Goal: Feedback & Contribution: Submit feedback/report problem

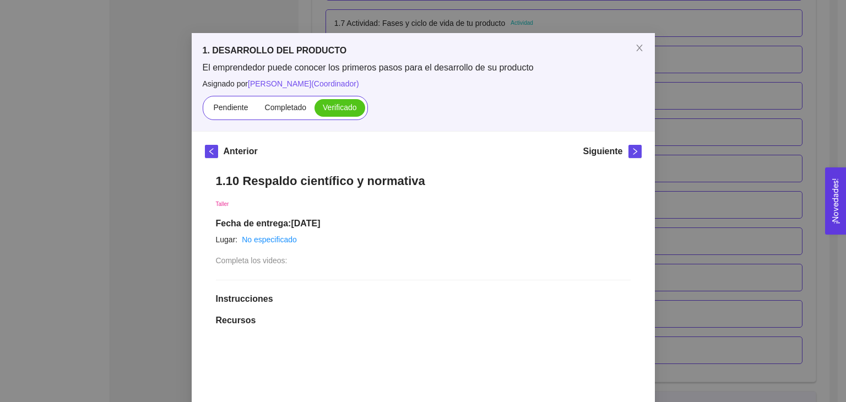
scroll to position [11, 0]
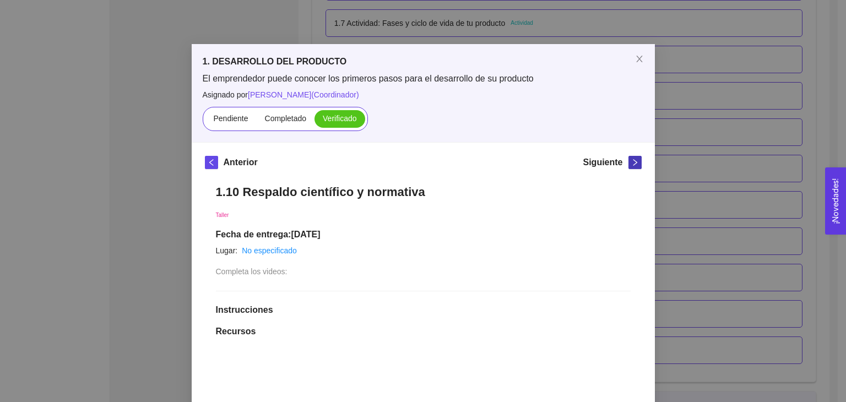
click at [635, 164] on span "right" at bounding box center [635, 163] width 12 height 8
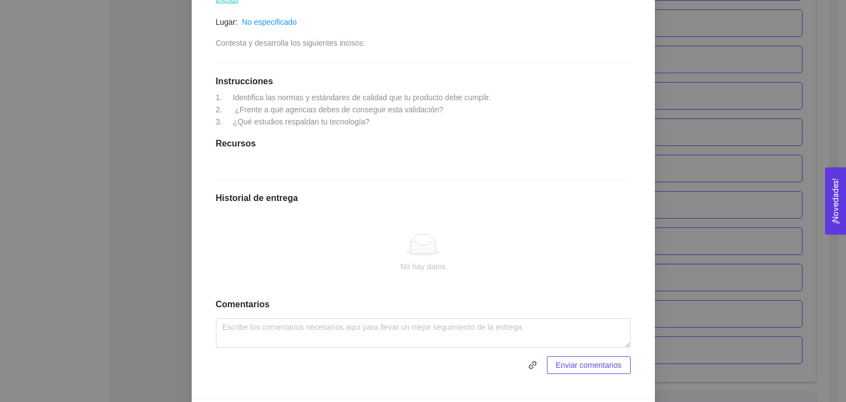
scroll to position [245, 0]
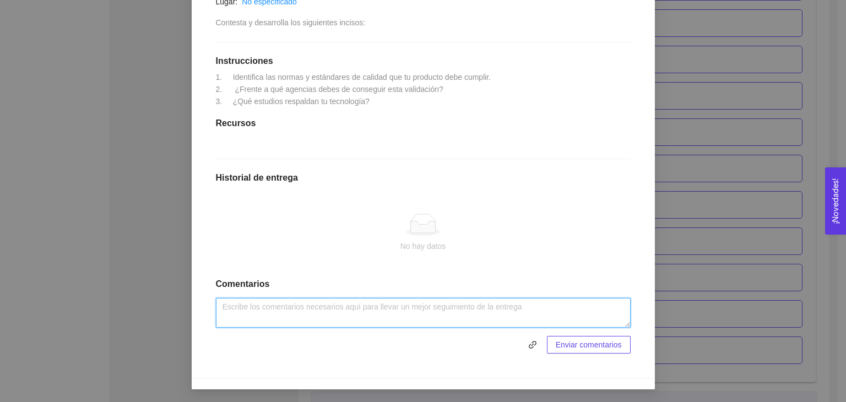
click at [344, 305] on textarea at bounding box center [423, 313] width 415 height 30
paste textarea "NOM-151-SCFI-2016"
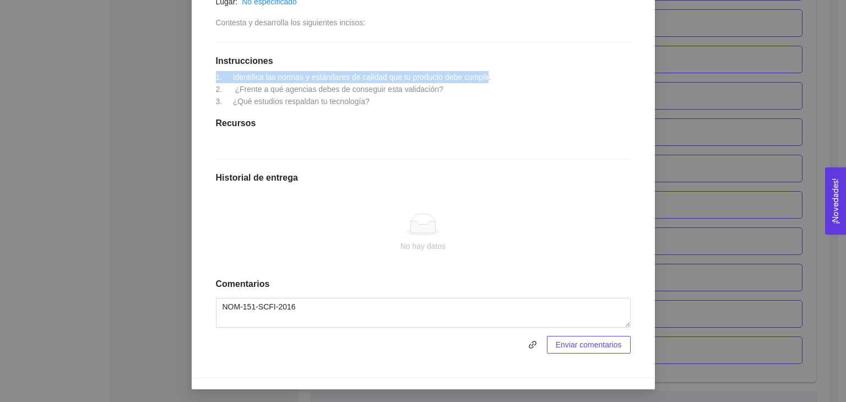
drag, startPoint x: 213, startPoint y: 73, endPoint x: 485, endPoint y: 80, distance: 271.7
click at [485, 80] on span "1. Identifica las normas y estándares de calidad que tu producto debe cumplir. …" at bounding box center [353, 89] width 275 height 33
copy span "1. Identifica las normas y estándares de calidad que tu producto debe cumplir"
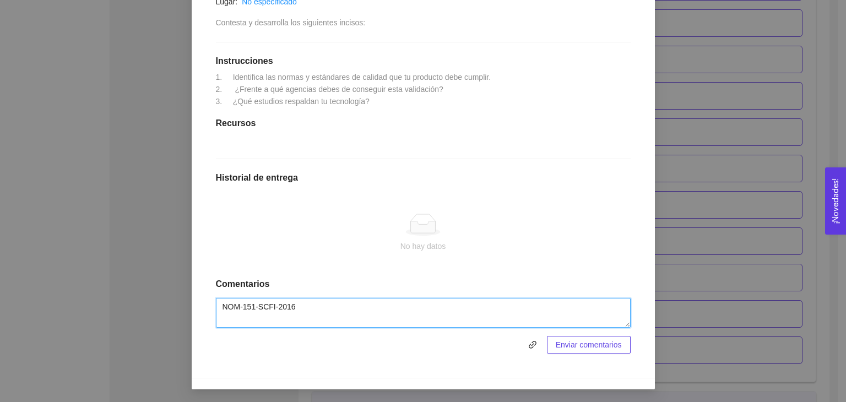
click at [236, 305] on textarea "NOM-151-SCFI-2016" at bounding box center [423, 313] width 415 height 30
paste textarea "1. Identifica las normas y estándares de calidad que tu producto debe cumplir"
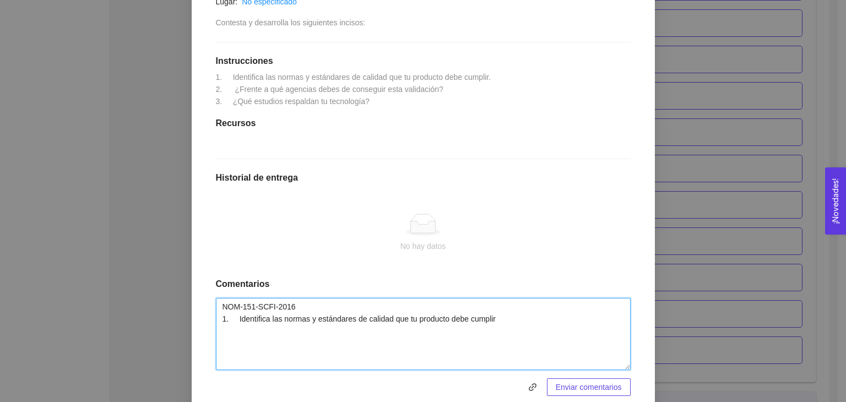
scroll to position [0, 0]
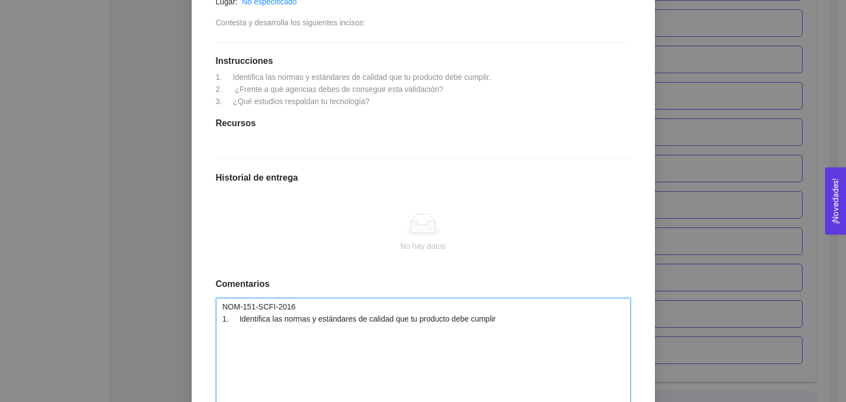
drag, startPoint x: 621, startPoint y: 326, endPoint x: 642, endPoint y: 427, distance: 102.9
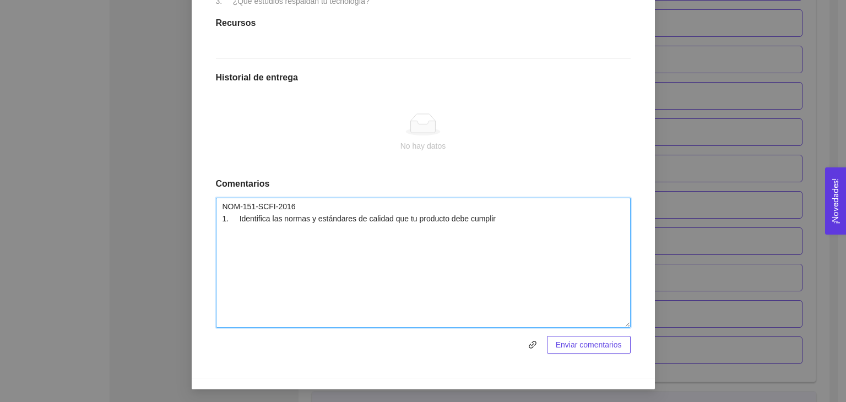
click at [302, 206] on textarea "NOM-151-SCFI-2016 1. Identifica las normas y estándares de calidad que tu produ…" at bounding box center [423, 263] width 415 height 130
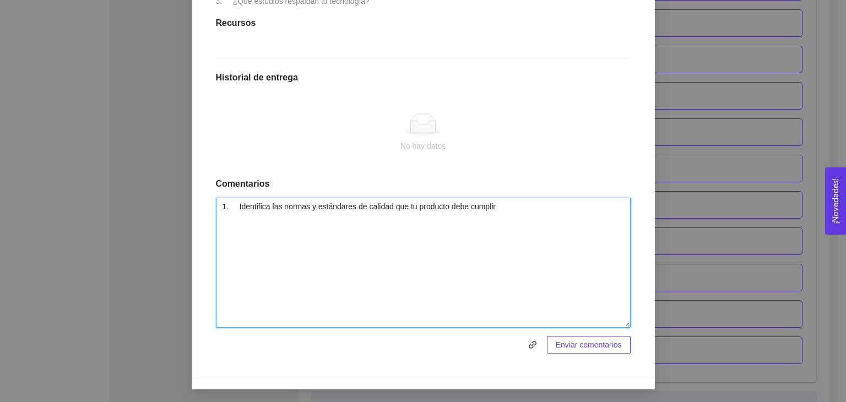
click at [501, 217] on textarea "1. Identifica las normas y estándares de calidad que tu producto debe cumplir" at bounding box center [423, 263] width 415 height 130
paste textarea "Requisitos que deben observarse para la conservación de mensajes de datos y dig…"
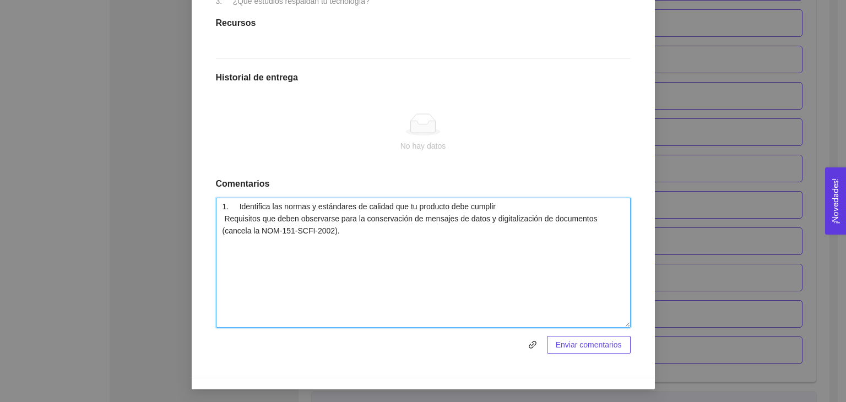
paste textarea "Información comercial-Etiquetado general de productos."
drag, startPoint x: 305, startPoint y: 234, endPoint x: 591, endPoint y: 219, distance: 285.8
click at [591, 219] on textarea "1. Identifica las normas y estándares de calidad que tu producto debe cumplir R…" at bounding box center [423, 263] width 415 height 130
click at [427, 235] on textarea "1. Identifica las normas y estándares de calidad que tu producto debe cumplir R…" at bounding box center [423, 263] width 415 height 130
click at [218, 228] on textarea "1. Identifica las normas y estándares de calidad que tu producto debe cumplir R…" at bounding box center [423, 263] width 415 height 130
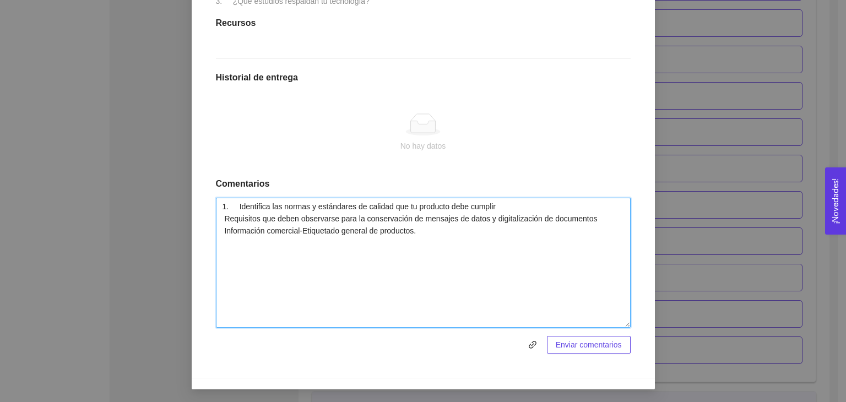
paste textarea "NOM-050-SCFI-2004"
click at [218, 220] on textarea "1. Identifica las normas y estándares de calidad que tu producto debe cumplir R…" at bounding box center [423, 263] width 415 height 130
paste textarea "NOM-151-SCFI-2016"
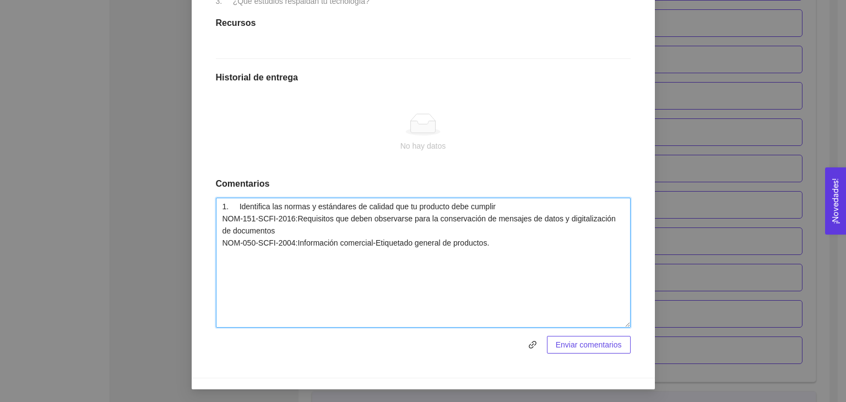
click at [507, 245] on textarea "1. Identifica las normas y estándares de calidad que tu producto debe cumplir N…" at bounding box center [423, 263] width 415 height 130
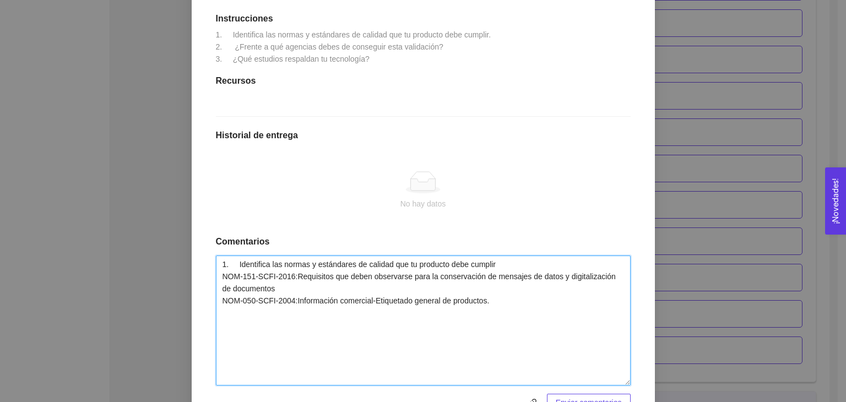
scroll to position [289, 0]
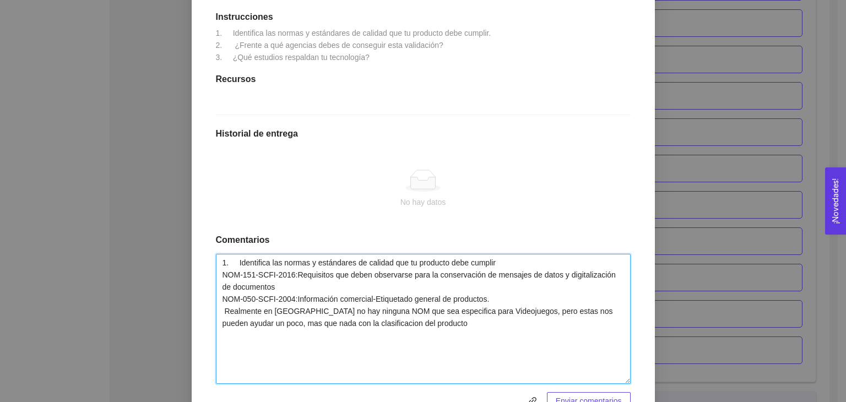
click at [307, 322] on textarea "1. Identifica las normas y estándares de calidad que tu producto debe cumplir N…" at bounding box center [423, 319] width 415 height 130
click at [372, 325] on textarea "1. Identifica las normas y estándares de calidad que tu producto debe cumplir N…" at bounding box center [423, 319] width 415 height 130
click at [425, 323] on textarea "1. Identifica las normas y estándares de calidad que tu producto debe cumplir N…" at bounding box center [423, 319] width 415 height 130
click at [495, 324] on textarea "1. Identifica las normas y estándares de calidad que tu producto debe cumplir N…" at bounding box center [423, 319] width 415 height 130
click at [280, 312] on textarea "1. Identifica las normas y estándares de calidad que tu producto debe cumplir N…" at bounding box center [423, 319] width 415 height 130
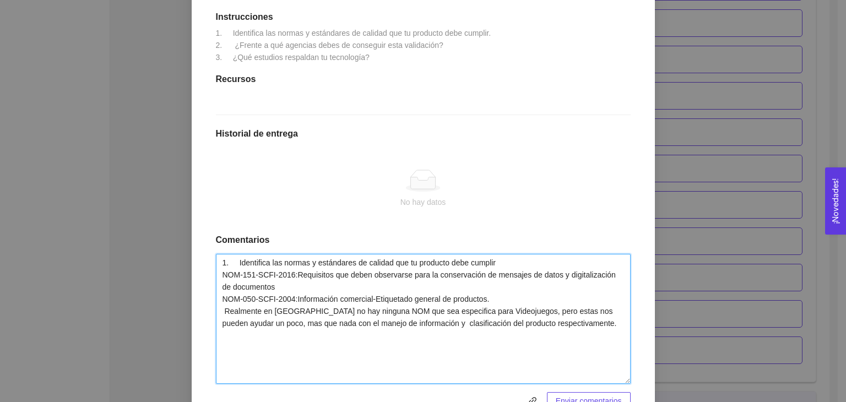
click at [278, 311] on textarea "1. Identifica las normas y estándares de calidad que tu producto debe cumplir N…" at bounding box center [423, 319] width 415 height 130
click at [274, 311] on textarea "1. Identifica las normas y estándares de calidad que tu producto debe cumplir N…" at bounding box center [423, 319] width 415 height 130
click at [306, 317] on textarea "1. Identifica las normas y estándares de calidad que tu producto debe cumplir N…" at bounding box center [423, 319] width 415 height 130
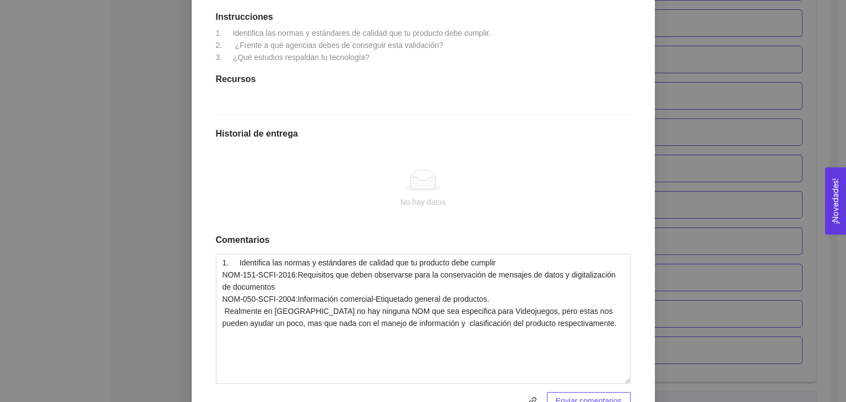
click at [239, 46] on span "1. Identifica las normas y estándares de calidad que tu producto debe cumplir. …" at bounding box center [353, 45] width 275 height 33
copy span "2. ¿Frente a qué agencias debes de conseguir esta validación?"
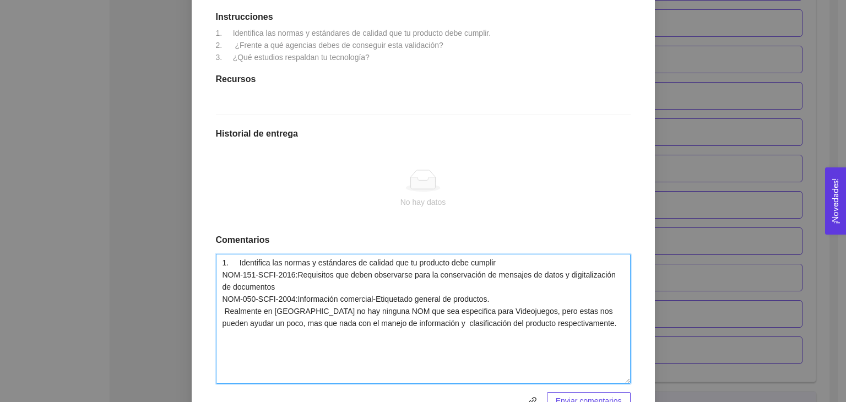
click at [558, 324] on textarea "1. Identifica las normas y estándares de calidad que tu producto debe cumplir N…" at bounding box center [423, 319] width 415 height 130
paste textarea "2. ¿Frente a qué agencias debes de conseguir esta validación?"
paste textarea "ESRB (Entertainment Software Rating Board): Clasificación por edades en [GEOGRA…"
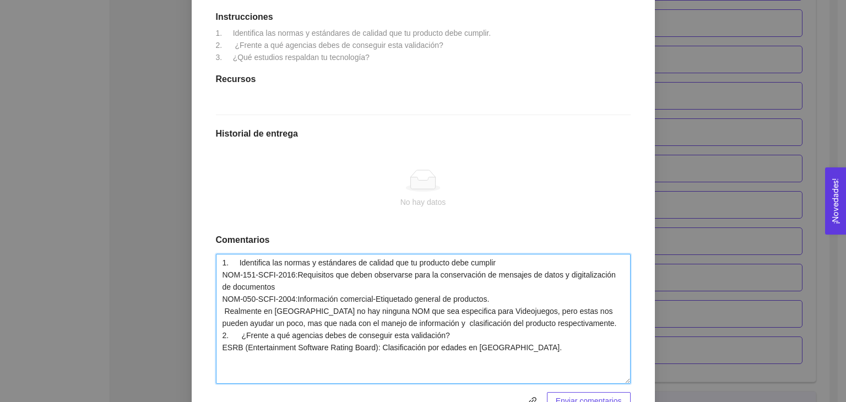
paste textarea "Steam/Valve, Epic Games Store, Consolas: Debes certificar el juego en sus progr…"
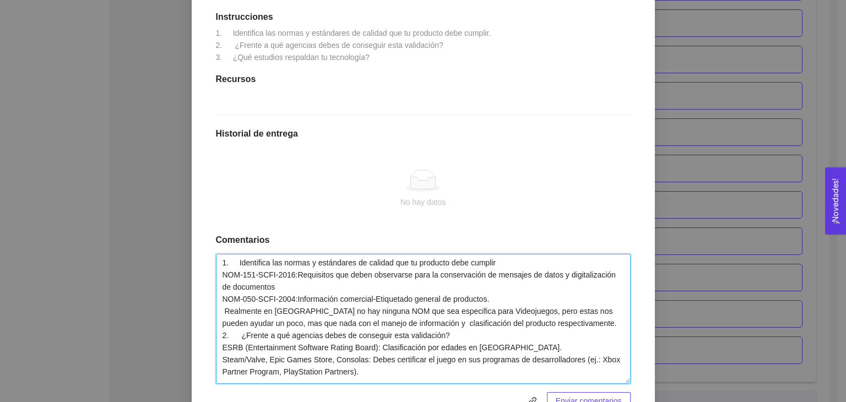
scroll to position [18, 0]
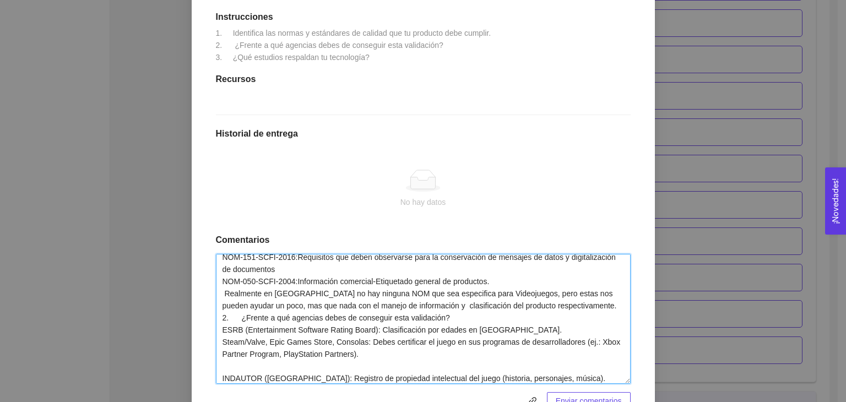
click at [218, 364] on textarea "1. Identifica las normas y estándares de calidad que tu producto debe cumplir N…" at bounding box center [423, 319] width 415 height 130
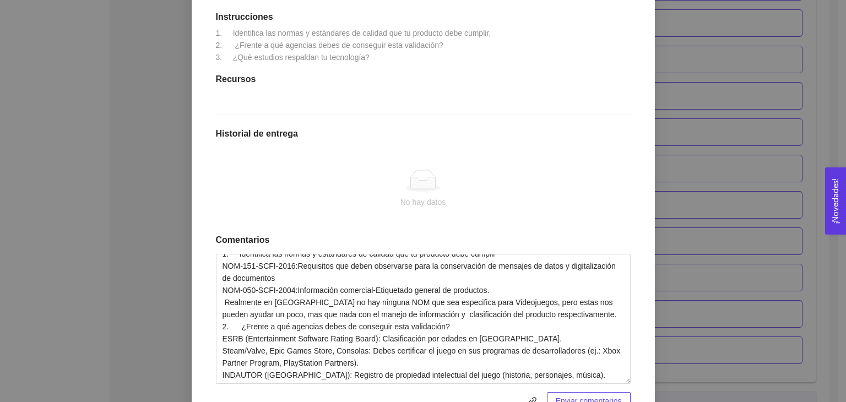
click at [317, 58] on span "1. Identifica las normas y estándares de calidad que tu producto debe cumplir. …" at bounding box center [353, 45] width 275 height 33
copy span "3. ¿Qué estudios respaldan tu tecnología?"
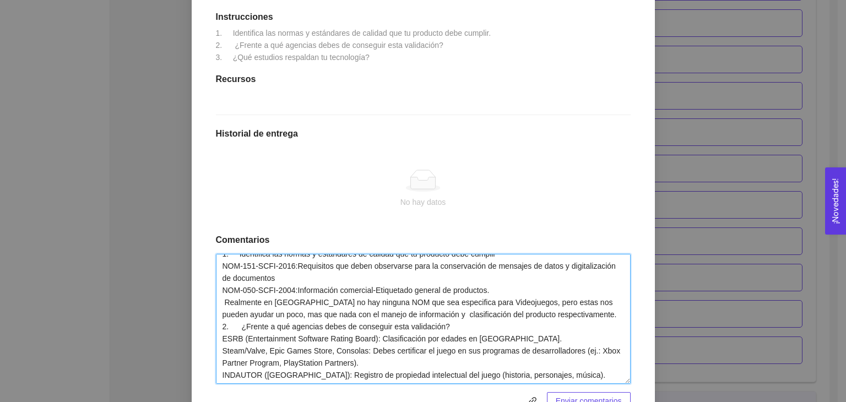
click at [560, 366] on textarea "1. Identifica las normas y estándares de calidad que tu producto debe cumplir N…" at bounding box center [423, 319] width 415 height 130
paste textarea "3. ¿Qué estudios respaldan tu tecnología?"
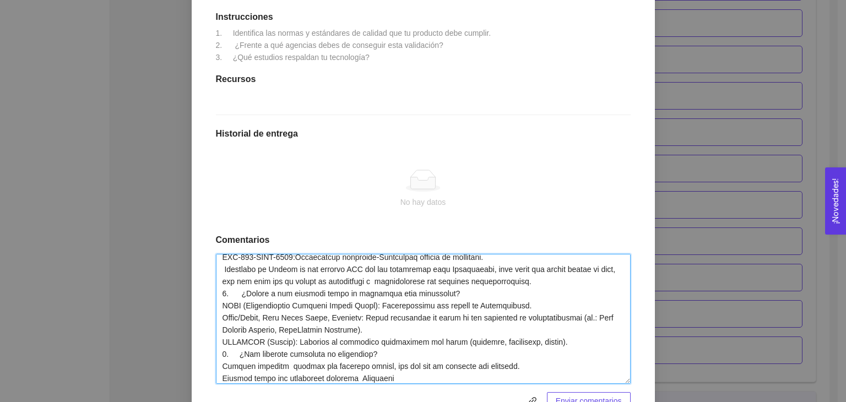
scroll to position [54, 0]
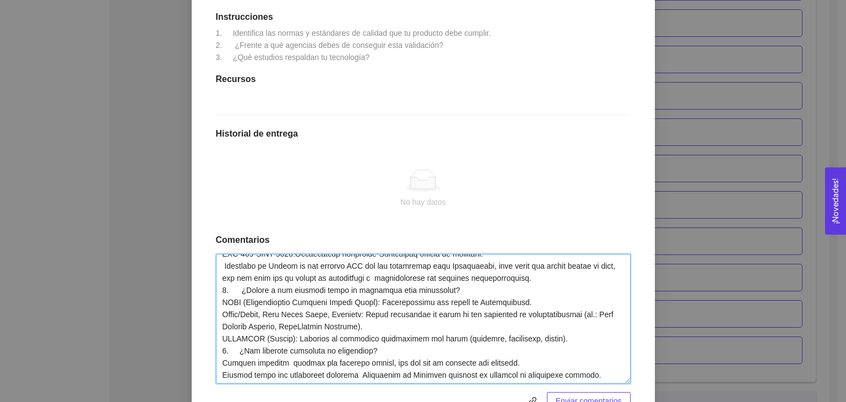
click at [240, 369] on textarea at bounding box center [423, 319] width 415 height 130
type textarea "4. Loremipsum dol sitame c adipiscing el seddoei tem in utlabore etdo magnaal E…"
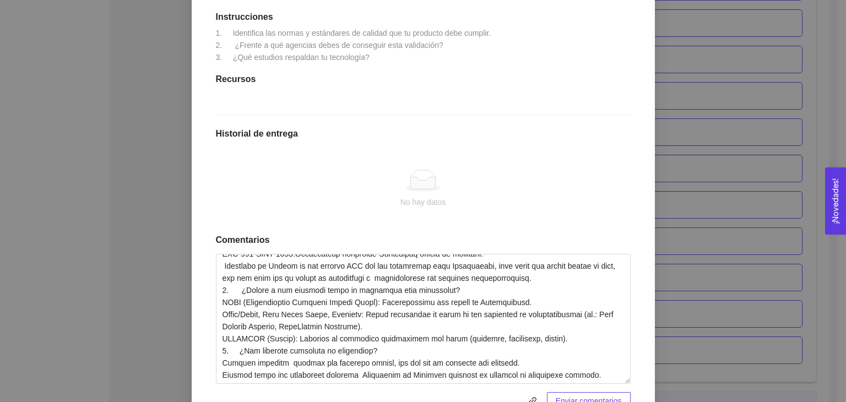
click at [591, 396] on span "Enviar comentarios" at bounding box center [589, 401] width 66 height 12
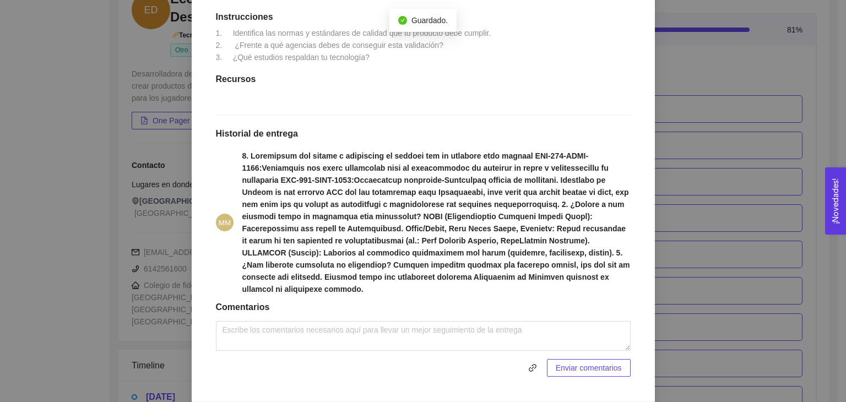
scroll to position [675, 0]
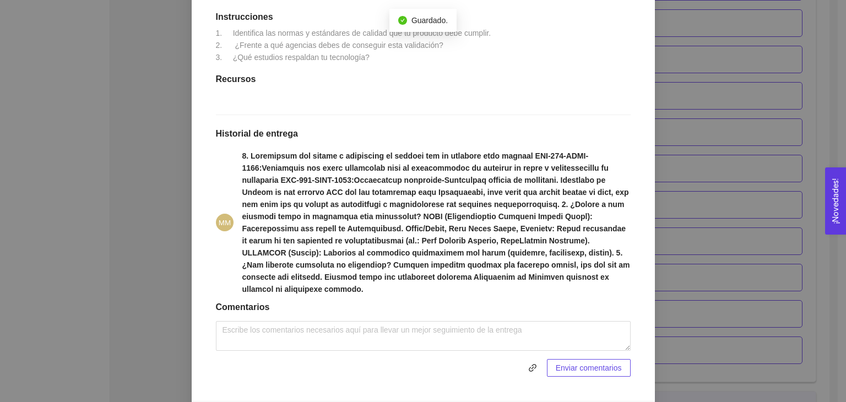
click at [689, 131] on div "1. DESARROLLO DEL PRODUCTO El emprendedor puede conocer los primeros pasos para…" at bounding box center [423, 201] width 846 height 402
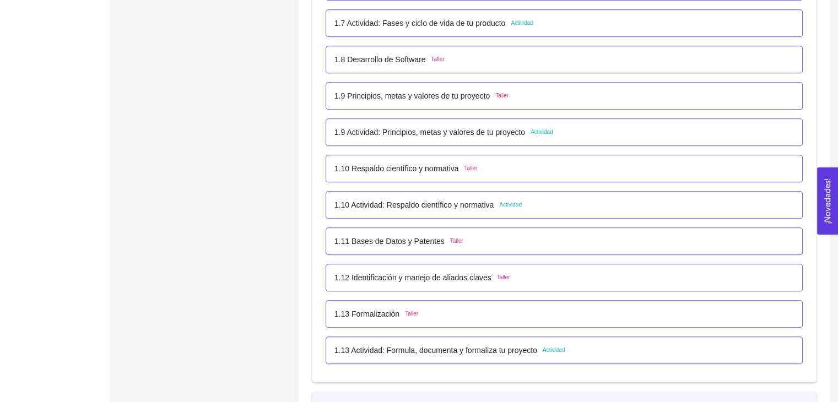
click at [473, 353] on p "1.13 Actividad: Formula, documenta y formaliza tu proyecto" at bounding box center [435, 350] width 203 height 12
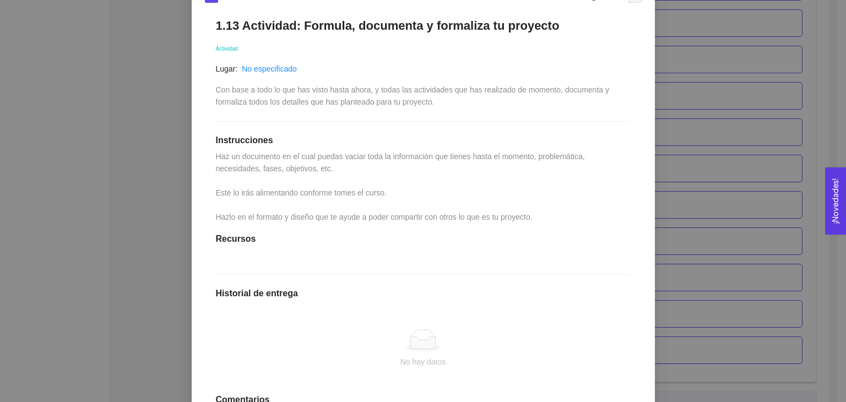
scroll to position [189, 0]
